Goal: Task Accomplishment & Management: Use online tool/utility

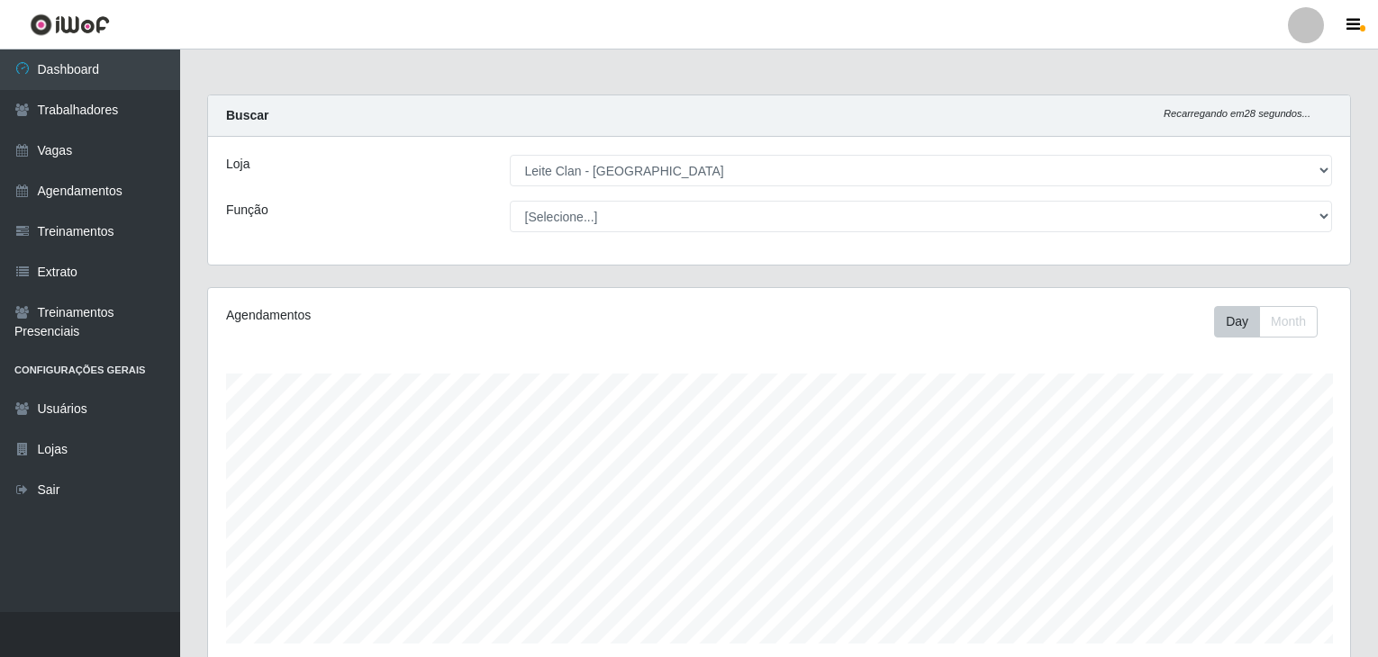
select select "452"
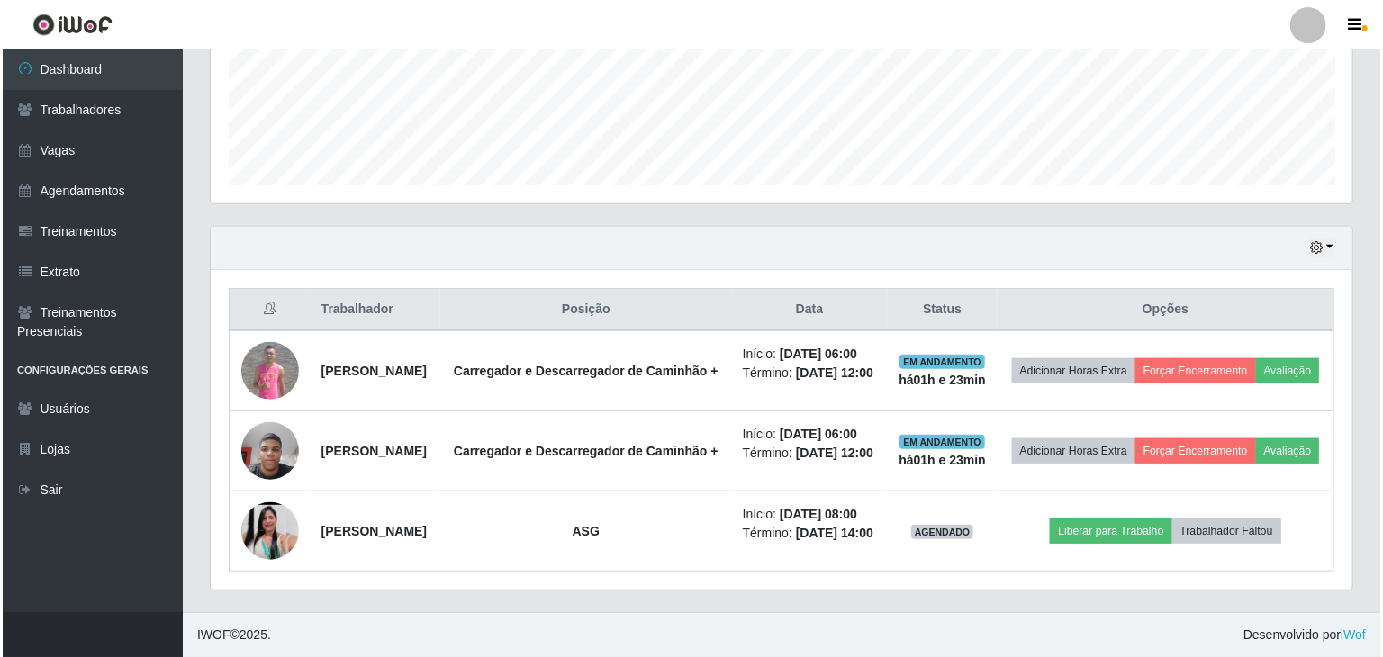
scroll to position [374, 1142]
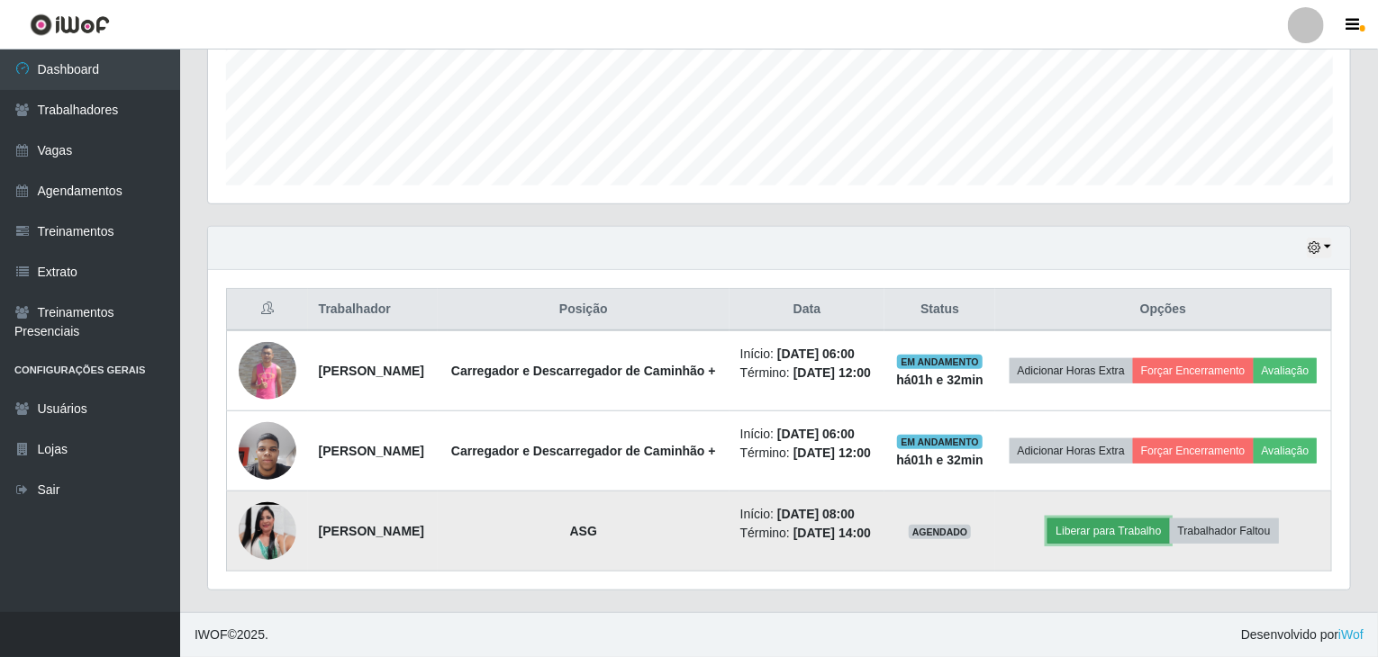
click at [1142, 544] on button "Liberar para Trabalho" at bounding box center [1108, 531] width 122 height 25
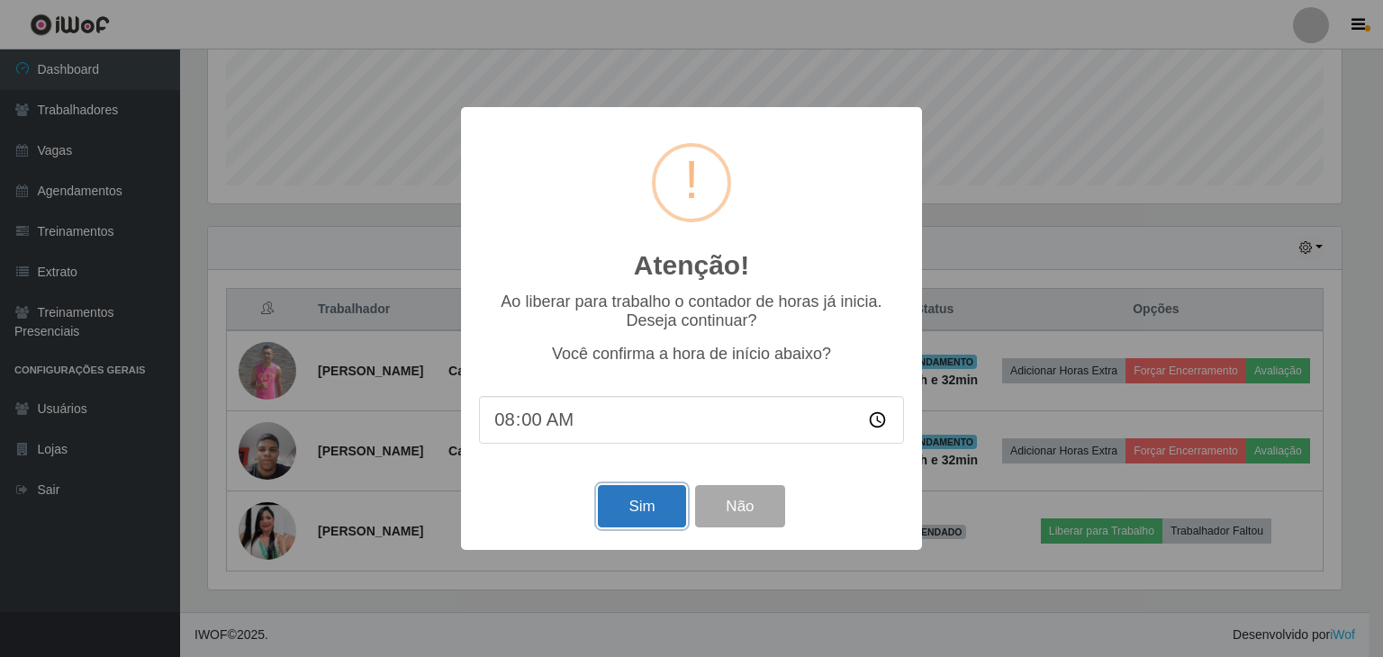
click at [650, 505] on button "Sim" at bounding box center [641, 506] width 87 height 42
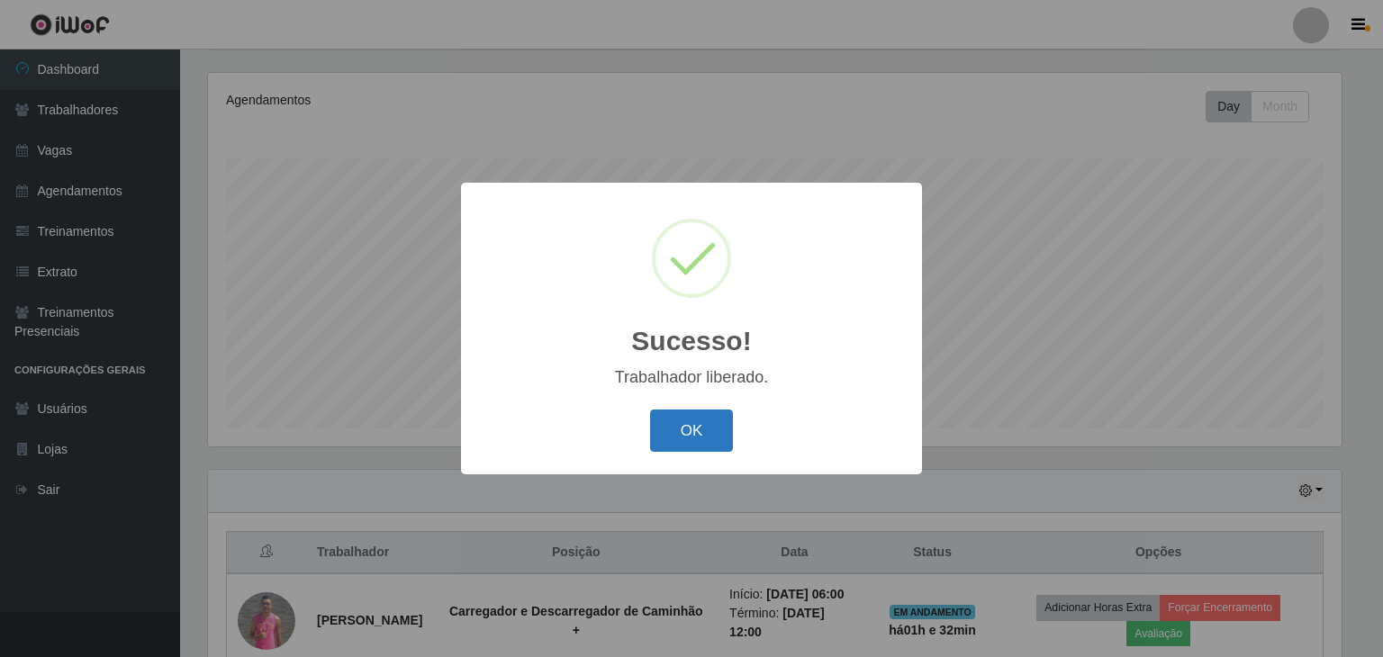
click at [701, 442] on button "OK" at bounding box center [692, 431] width 84 height 42
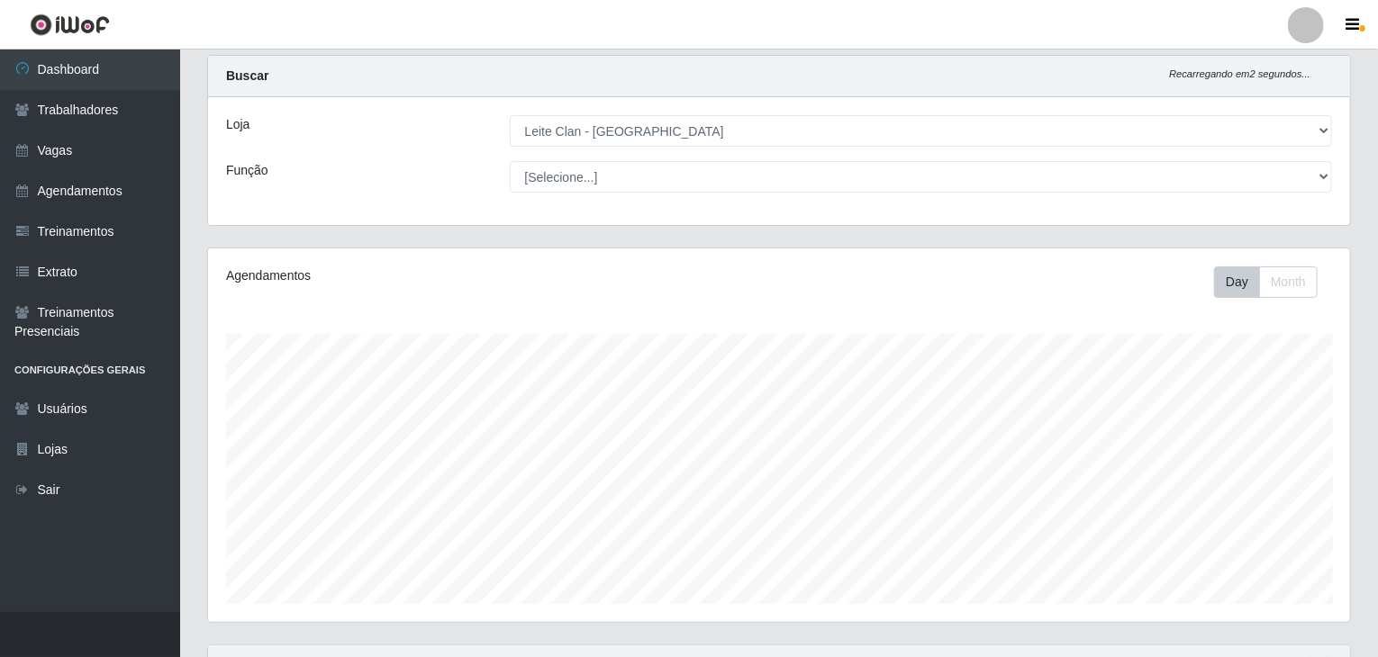
scroll to position [0, 0]
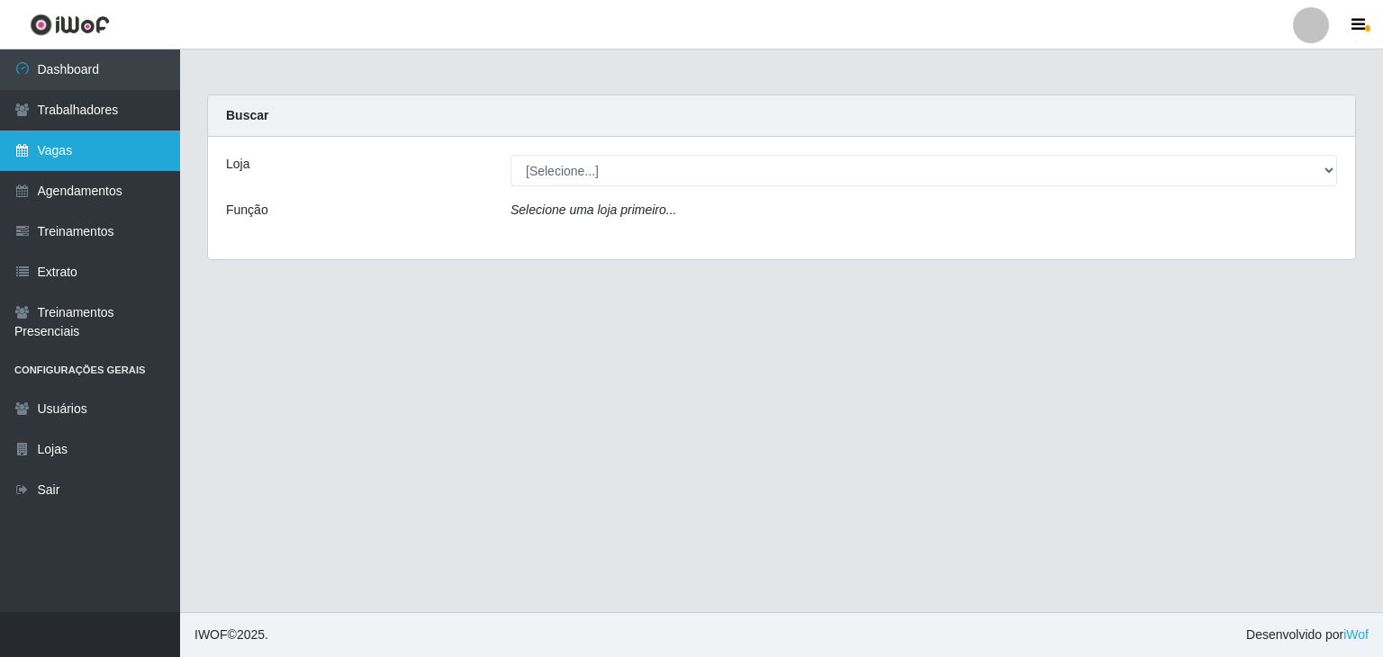
click at [112, 155] on link "Vagas" at bounding box center [90, 151] width 180 height 41
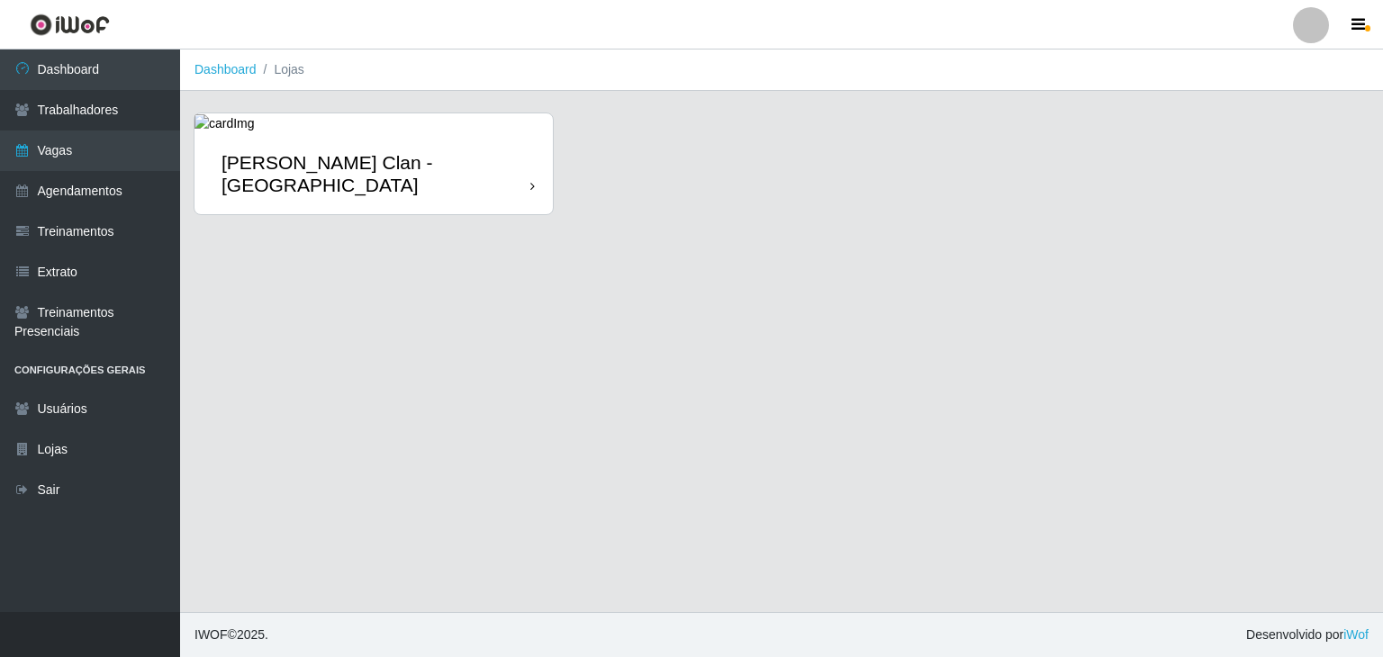
click at [436, 157] on div "Leite Clan - [GEOGRAPHIC_DATA]" at bounding box center [374, 173] width 358 height 81
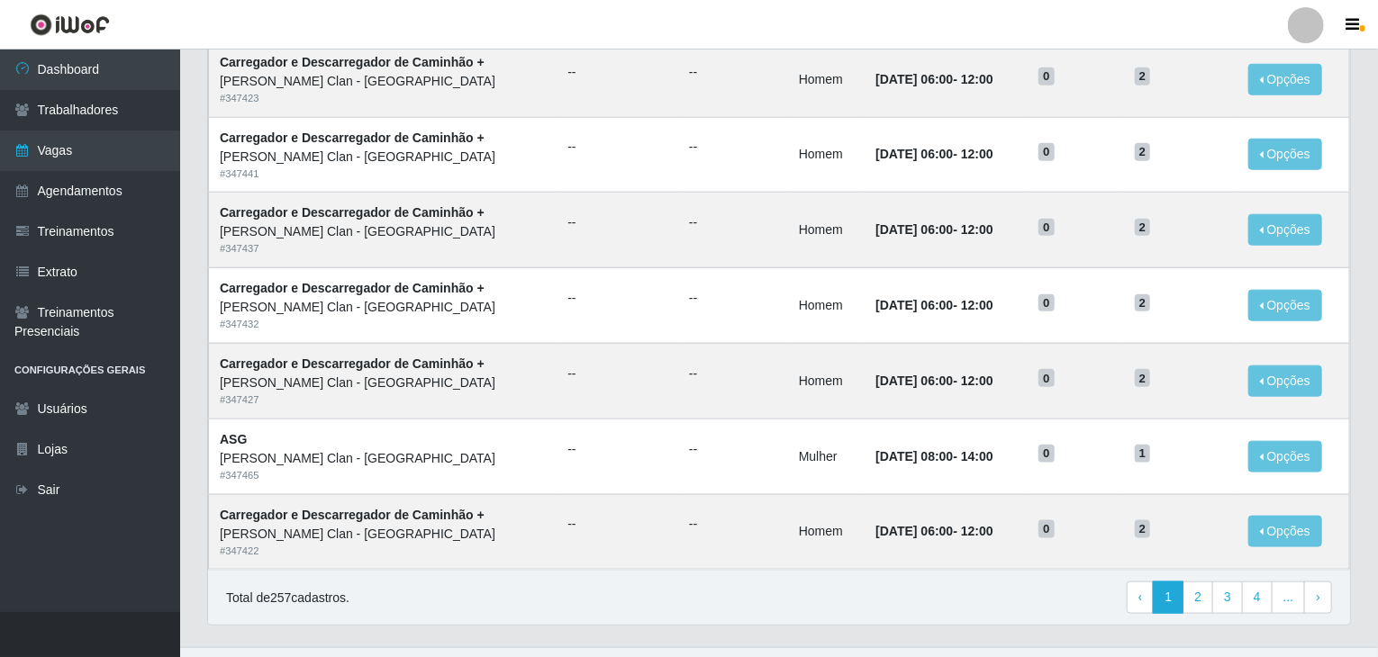
scroll to position [864, 0]
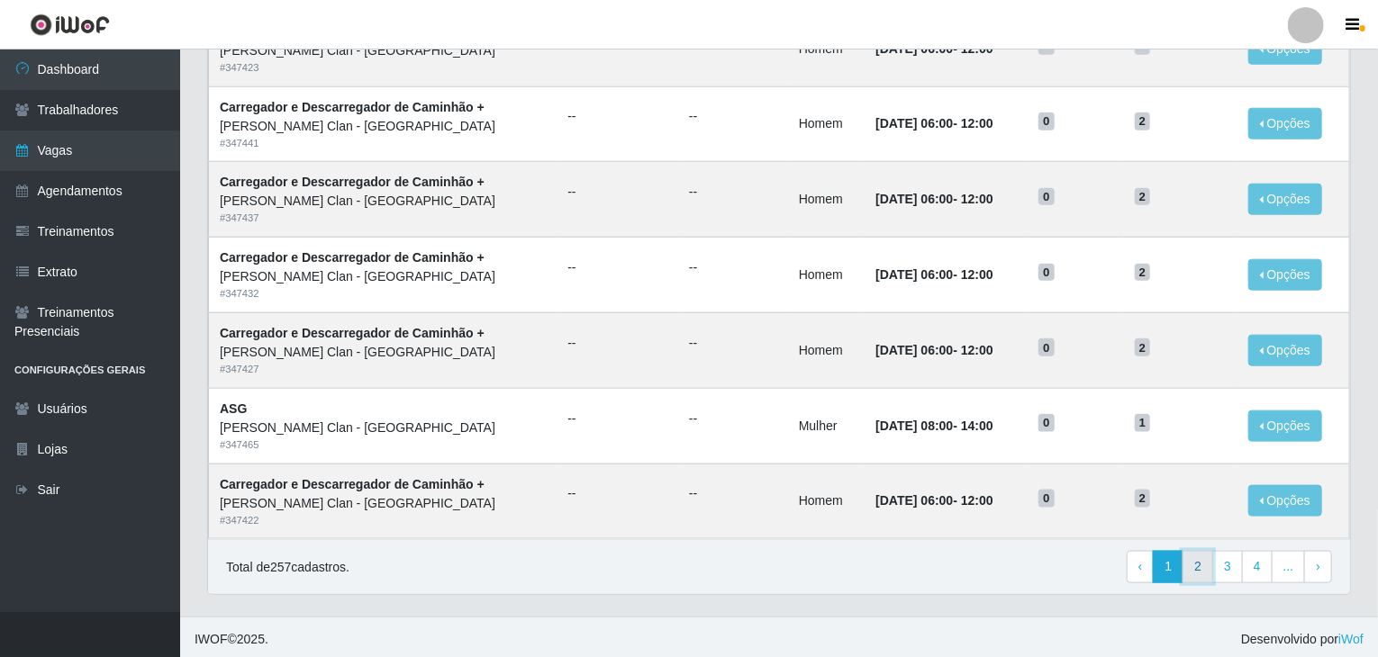
click at [1210, 563] on link "2" at bounding box center [1198, 567] width 31 height 32
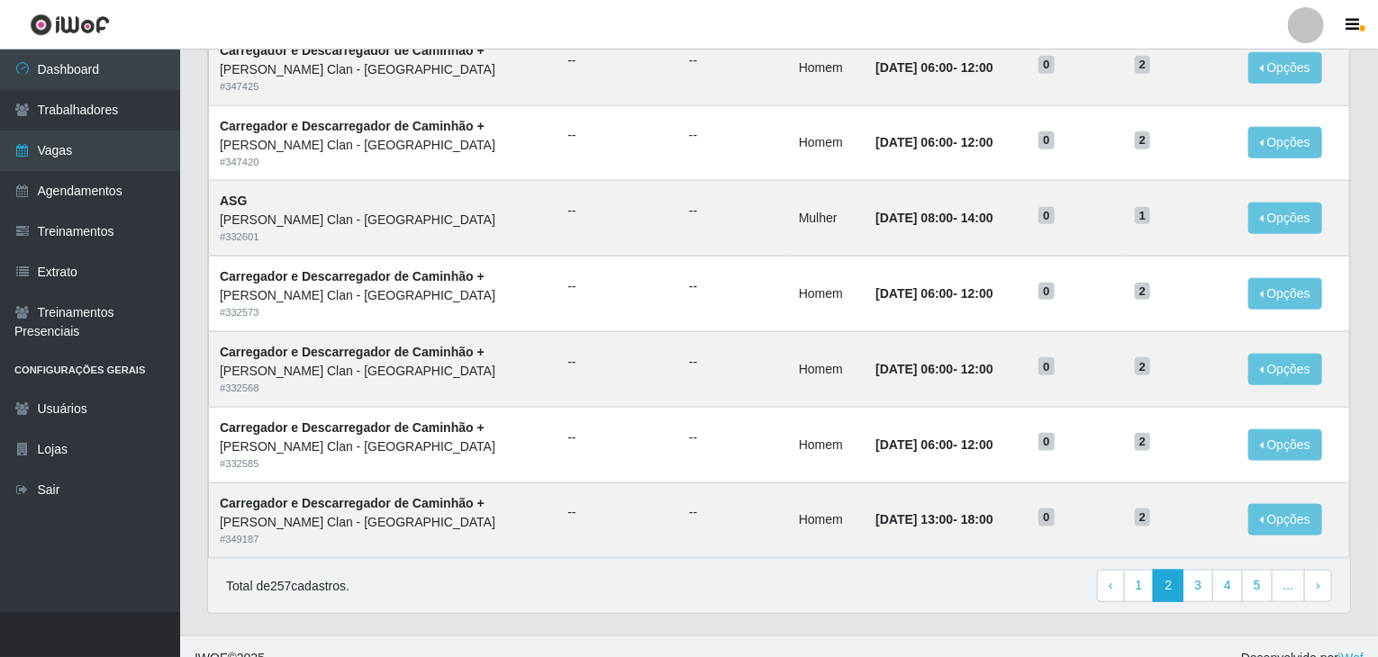
scroll to position [864, 0]
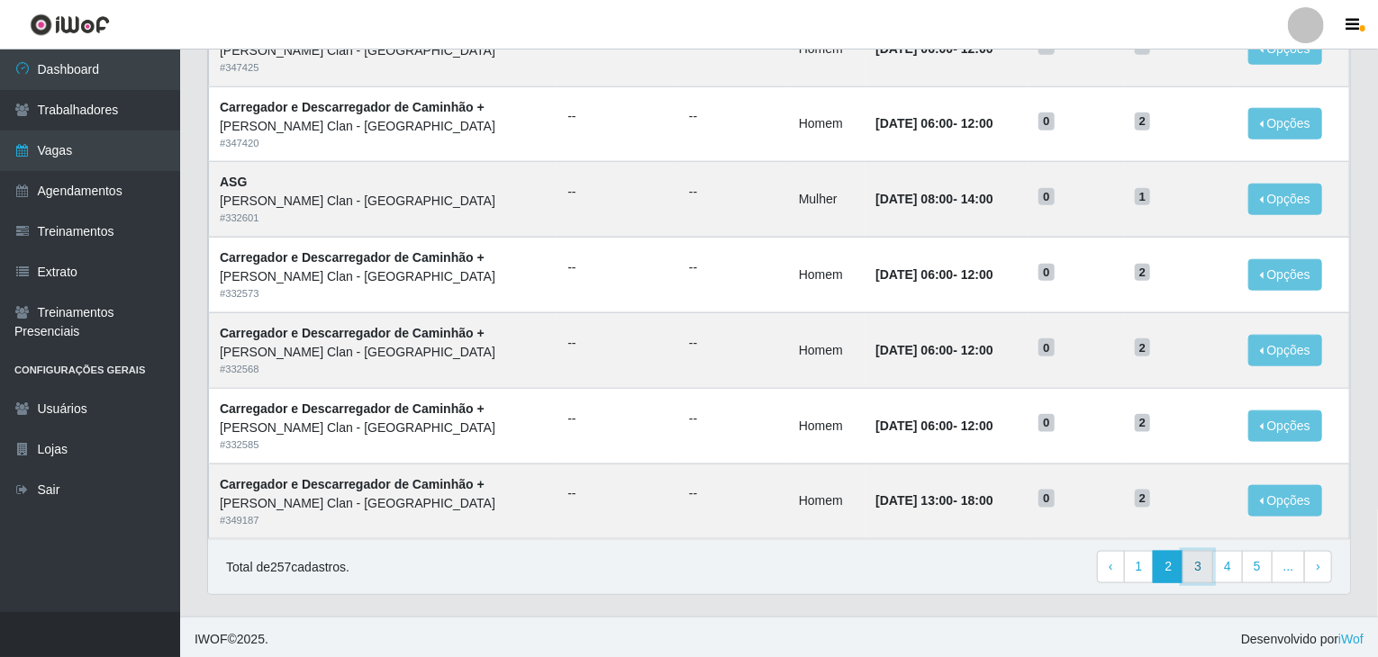
click at [1206, 560] on link "3" at bounding box center [1198, 567] width 31 height 32
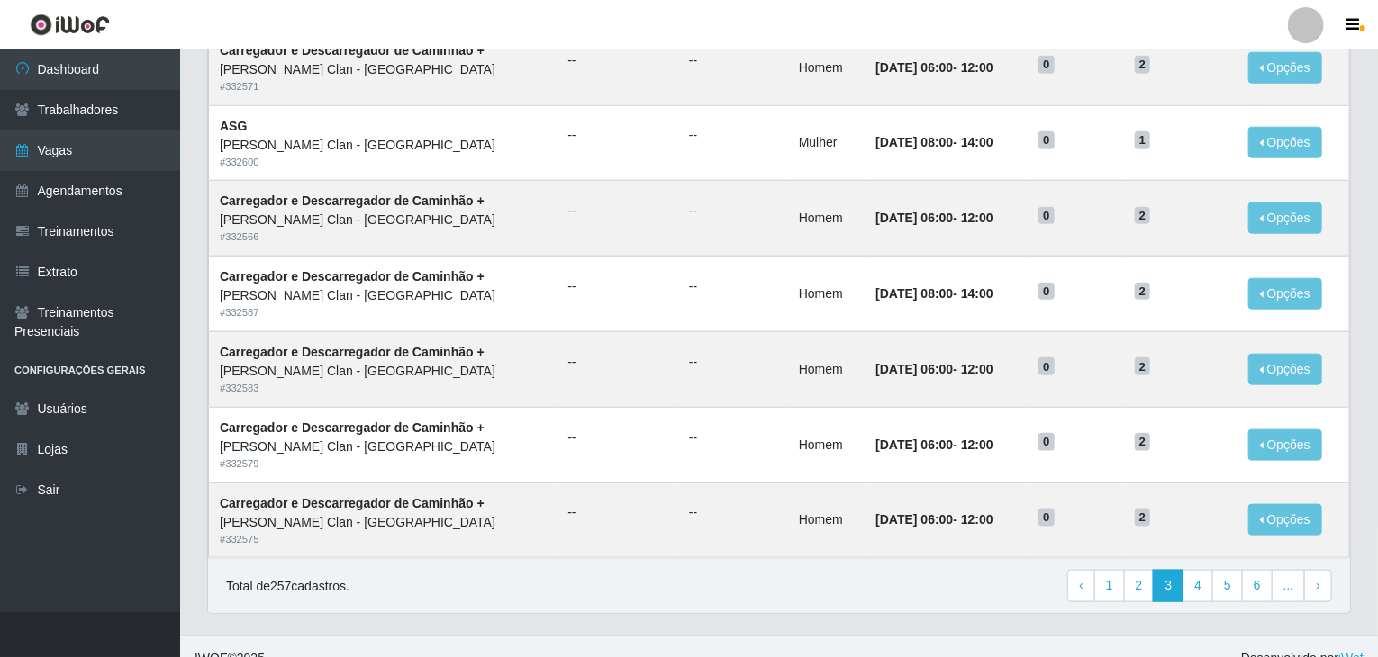
scroll to position [864, 0]
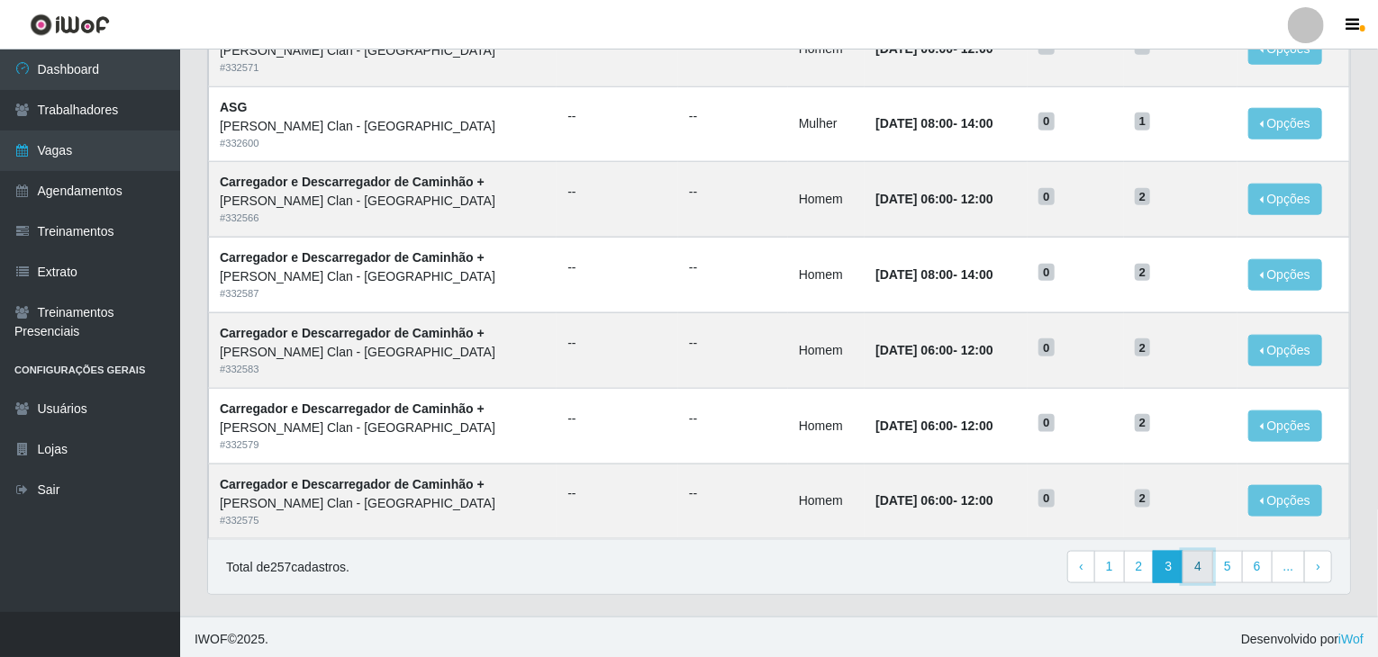
click at [1203, 559] on link "4" at bounding box center [1198, 567] width 31 height 32
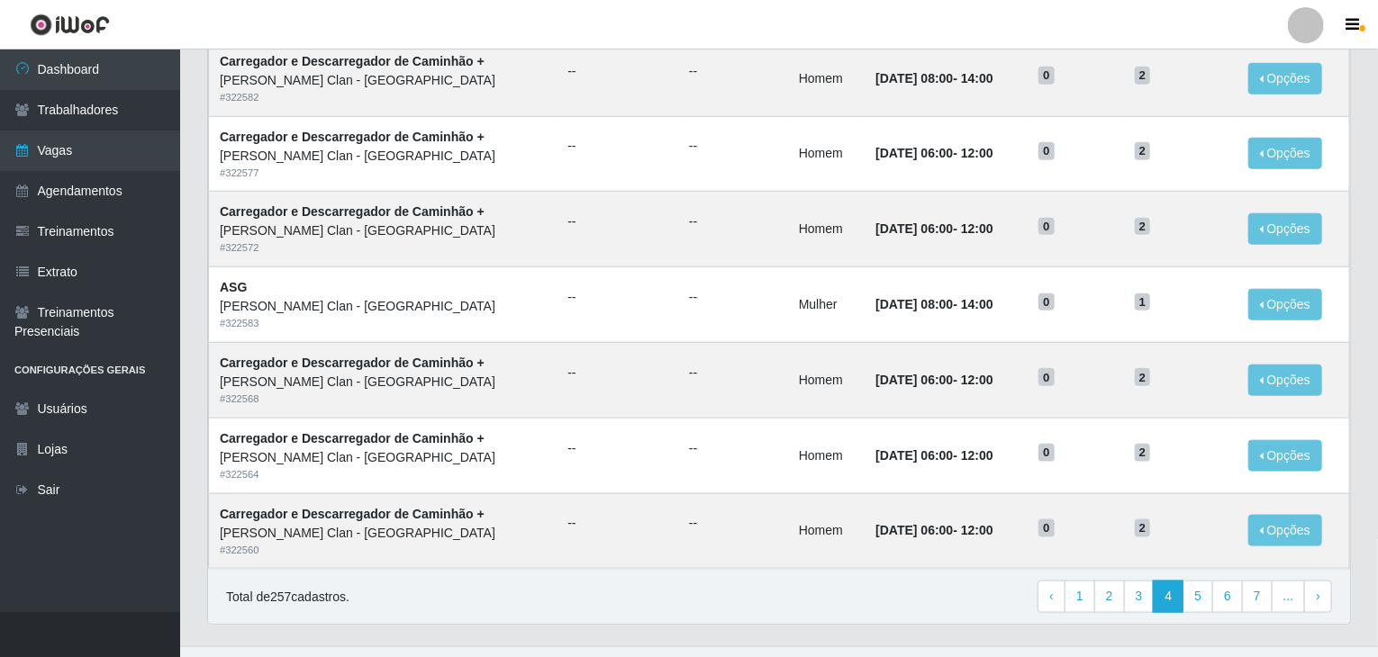
scroll to position [864, 0]
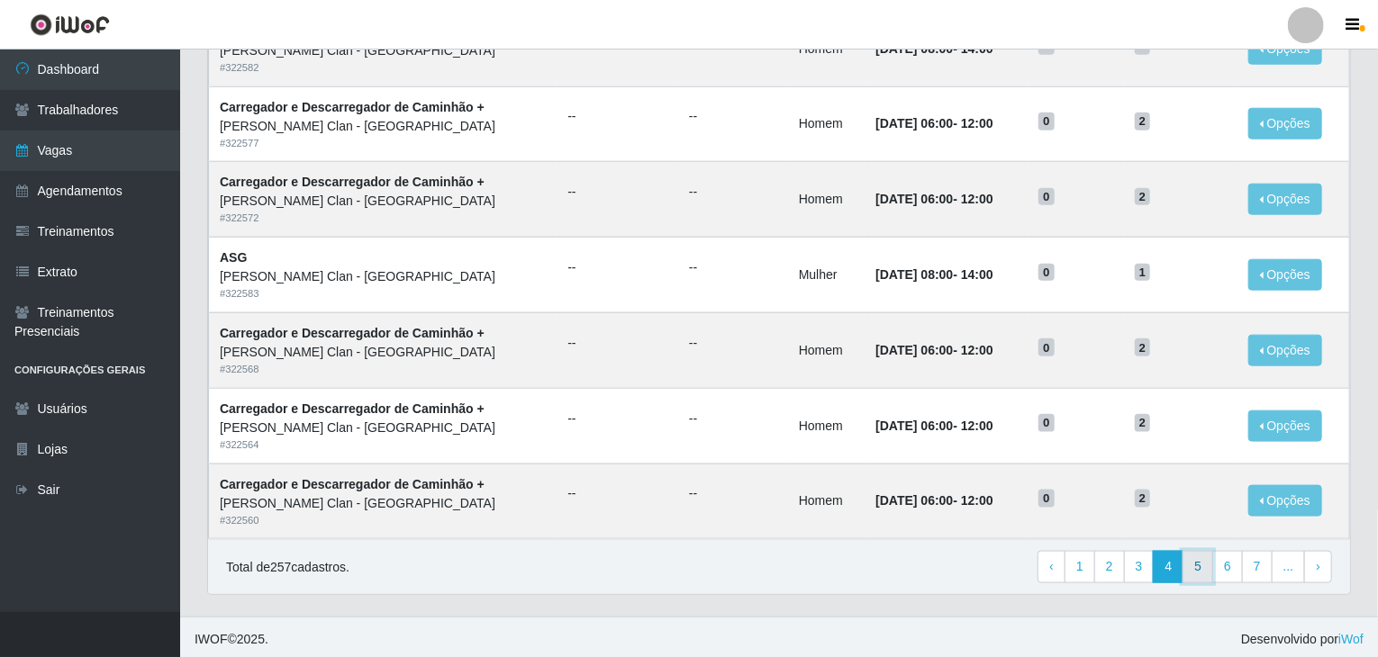
click at [1197, 567] on link "5" at bounding box center [1198, 567] width 31 height 32
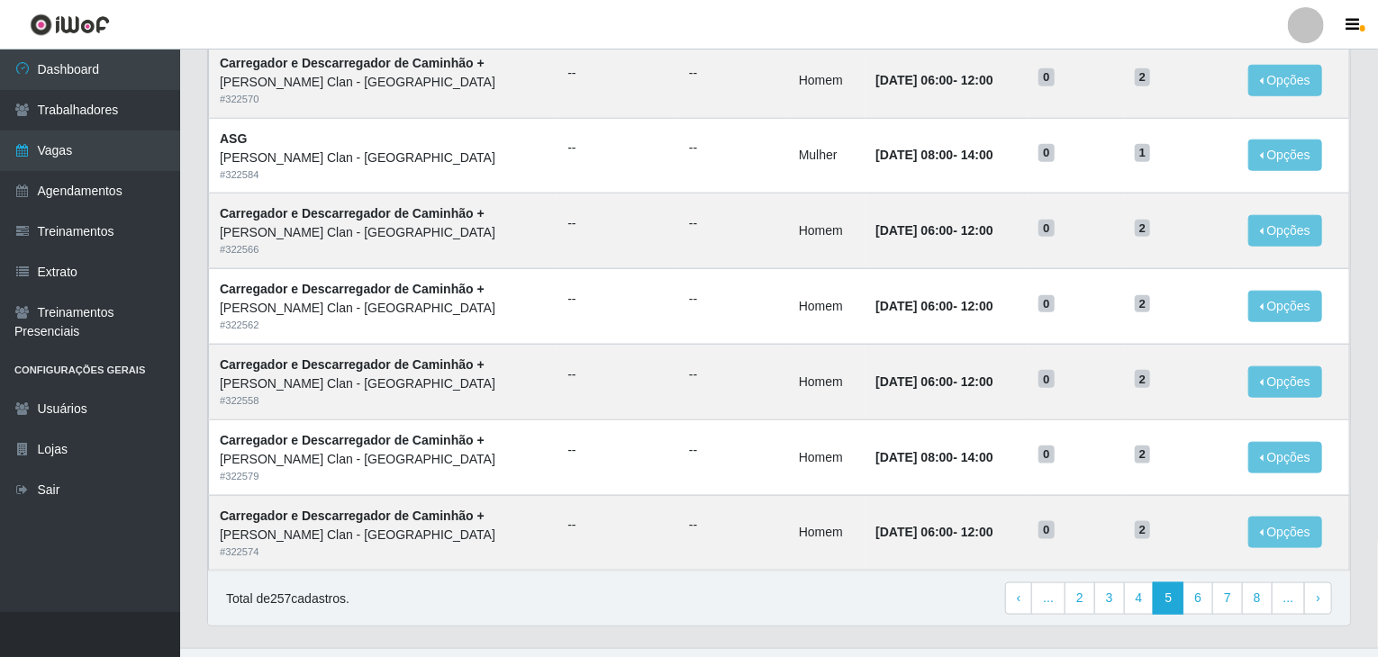
scroll to position [864, 0]
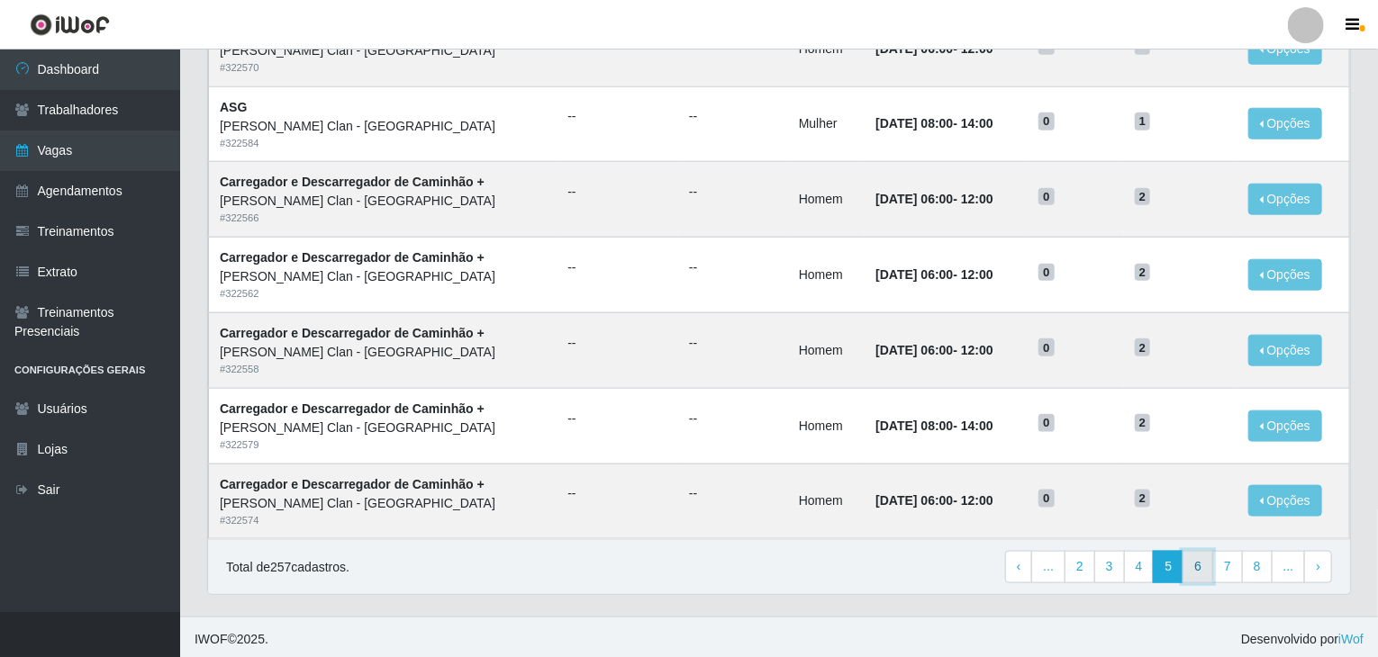
click at [1205, 574] on link "6" at bounding box center [1198, 567] width 31 height 32
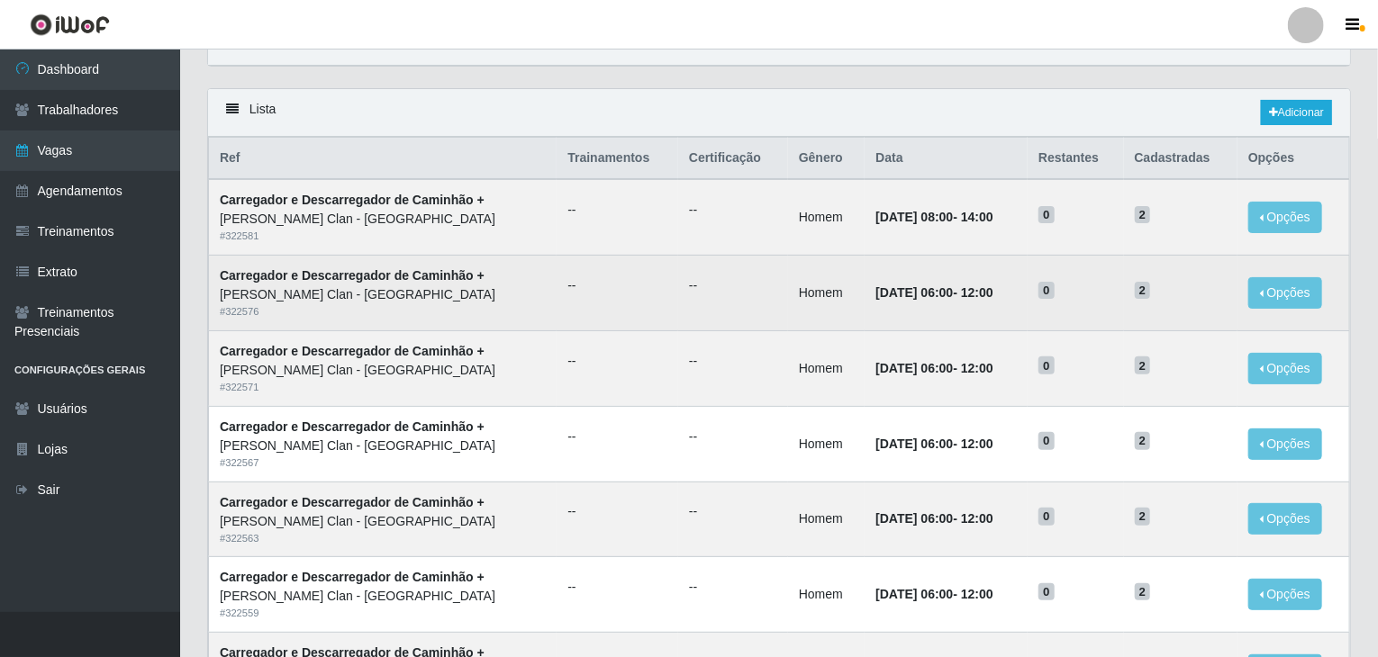
scroll to position [0, 0]
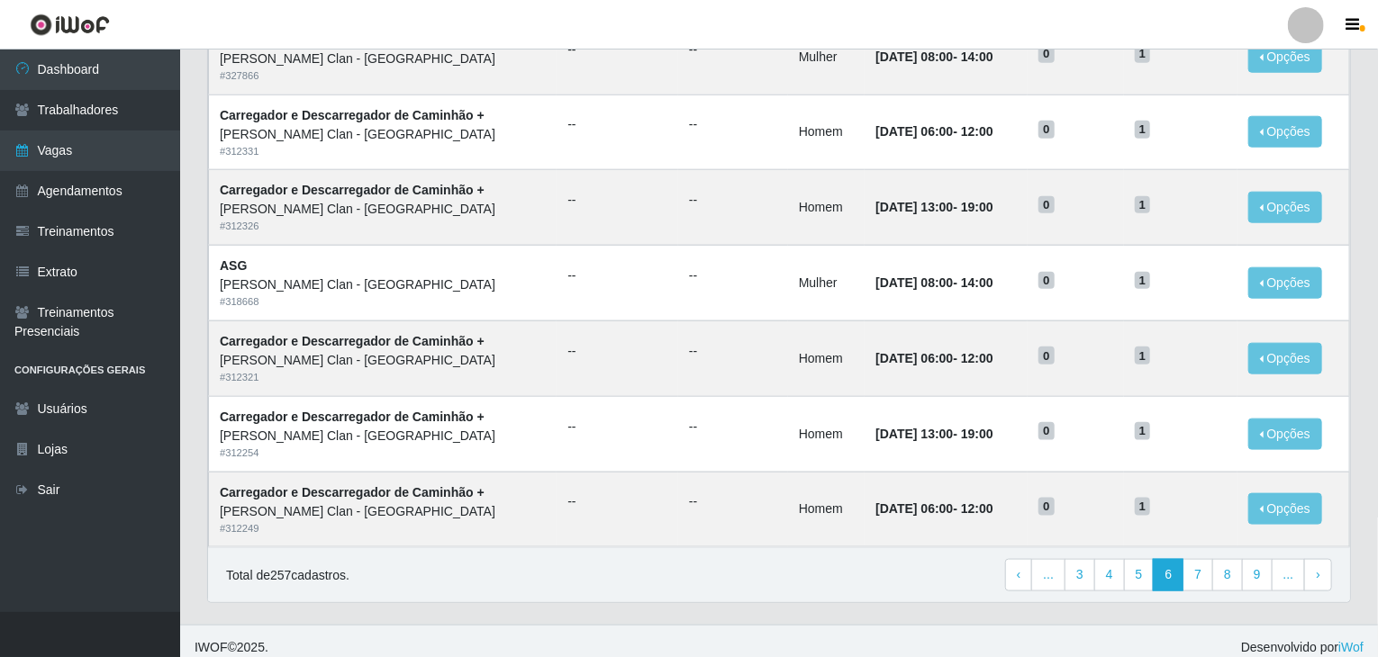
scroll to position [864, 0]
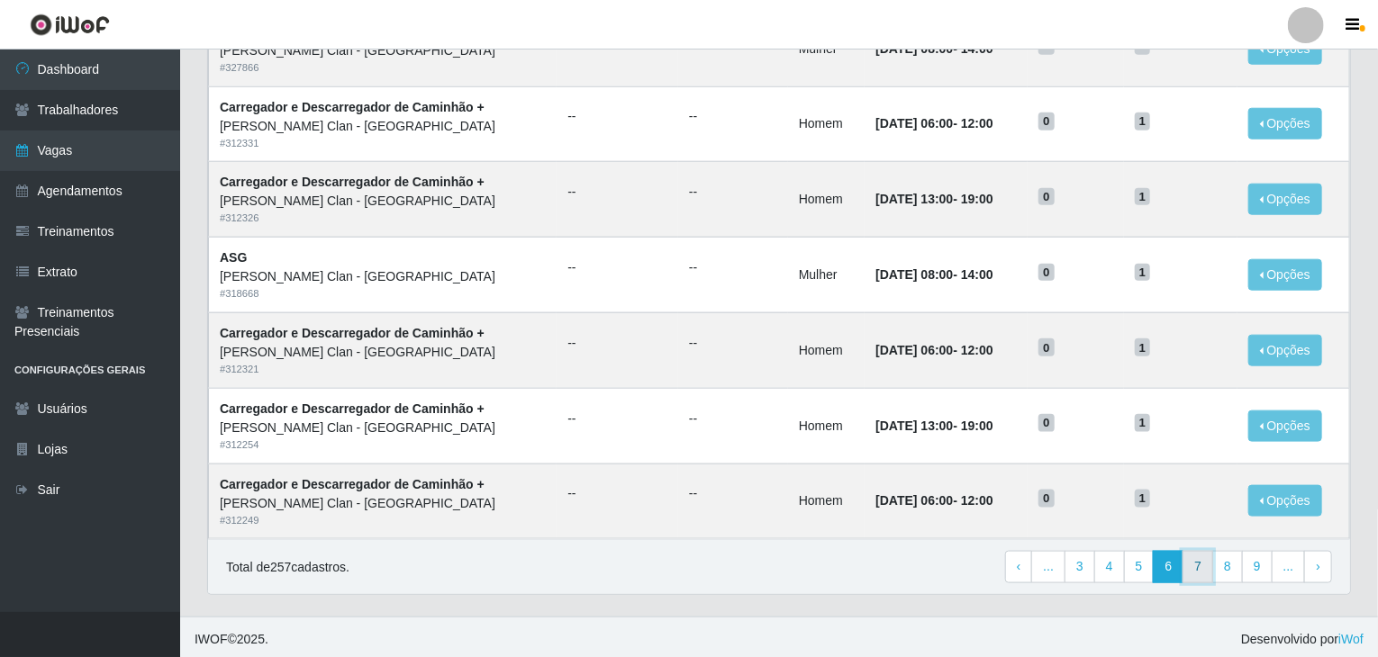
click at [1212, 563] on link "7" at bounding box center [1198, 567] width 31 height 32
